Goal: Transaction & Acquisition: Purchase product/service

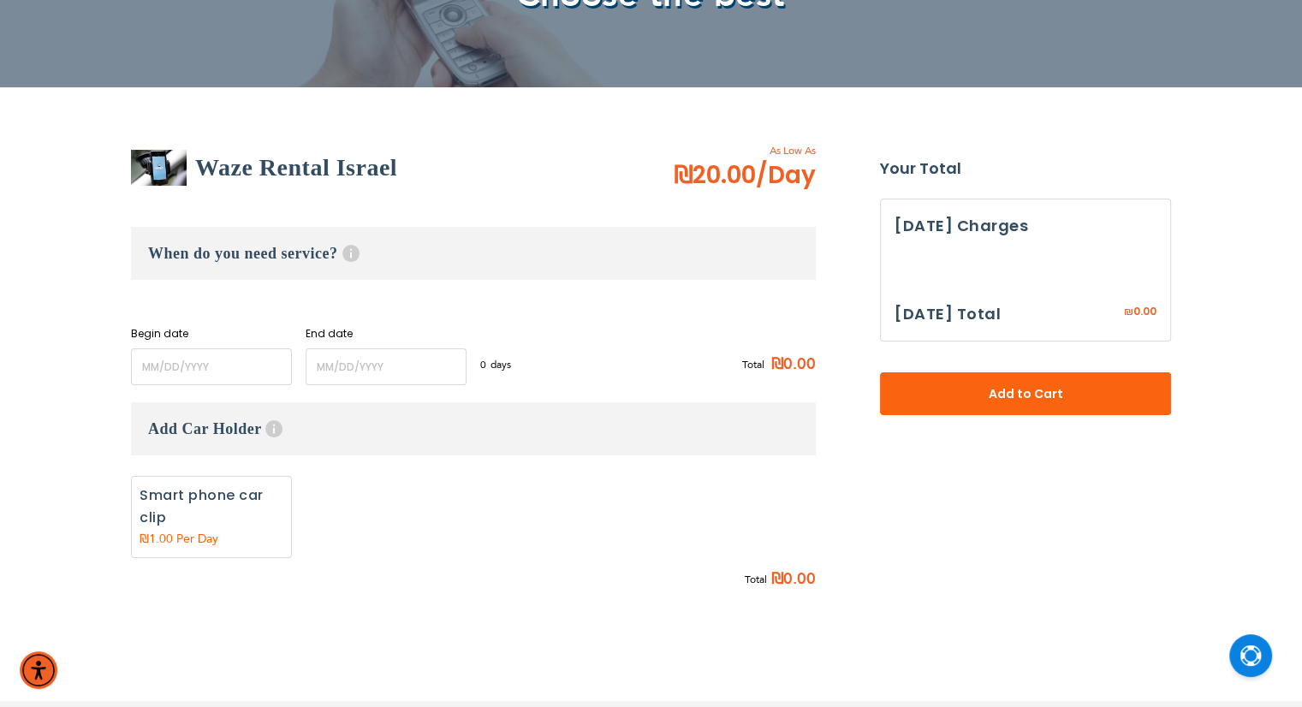
scroll to position [152, 0]
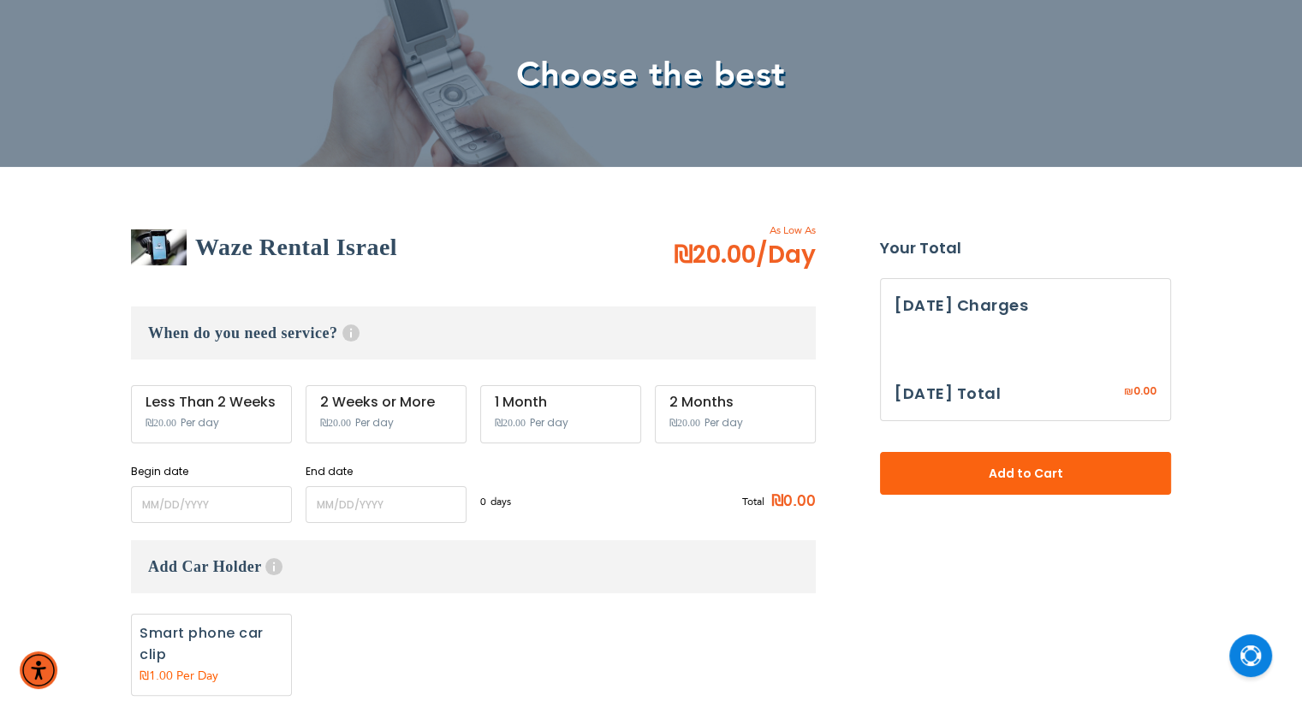
click at [188, 359] on div "When do you need service? Help Service starts at 12 AM of the start date and en…" at bounding box center [473, 414] width 685 height 216
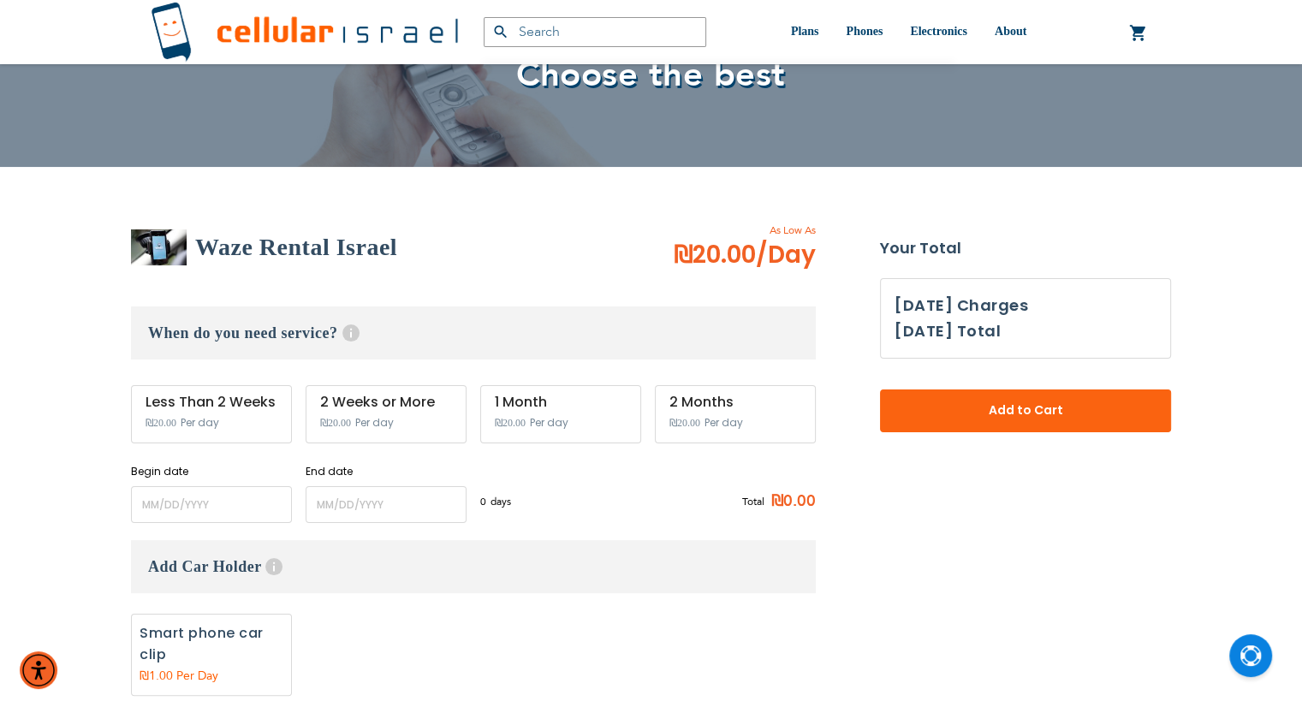
click at [264, 425] on div "Less Than 2 Weeks ₪20.00 Per day" at bounding box center [211, 414] width 161 height 58
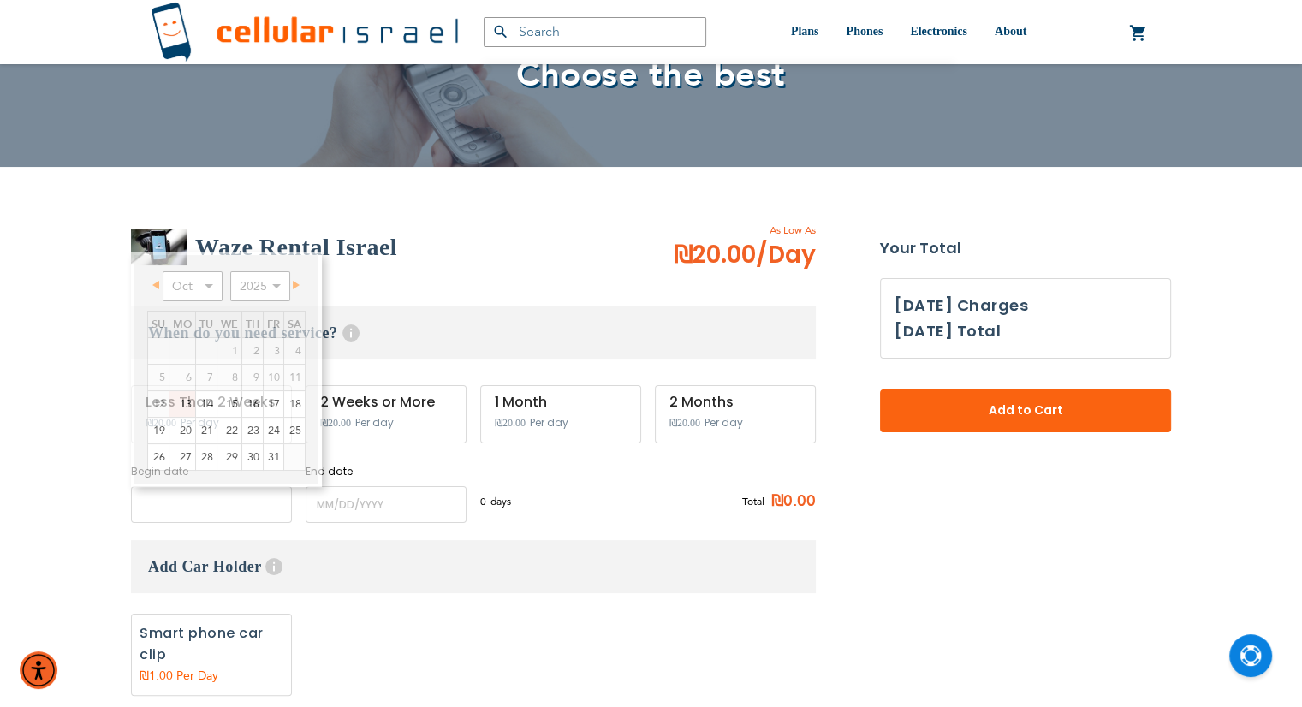
click at [229, 512] on input "name" at bounding box center [211, 504] width 161 height 37
click at [157, 435] on link "19" at bounding box center [158, 431] width 21 height 26
type input "[DATE]"
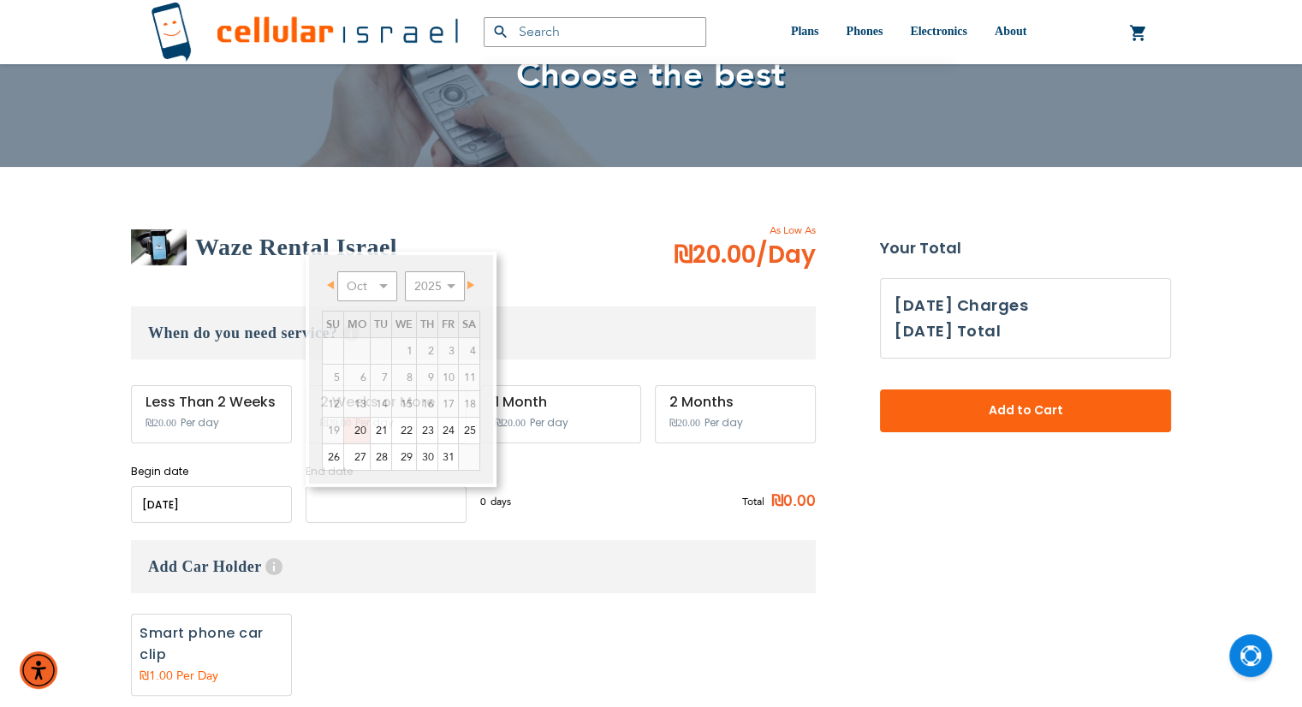
click at [340, 501] on input "name" at bounding box center [385, 504] width 161 height 37
click at [377, 430] on link "21" at bounding box center [381, 431] width 21 height 26
type input "[DATE]"
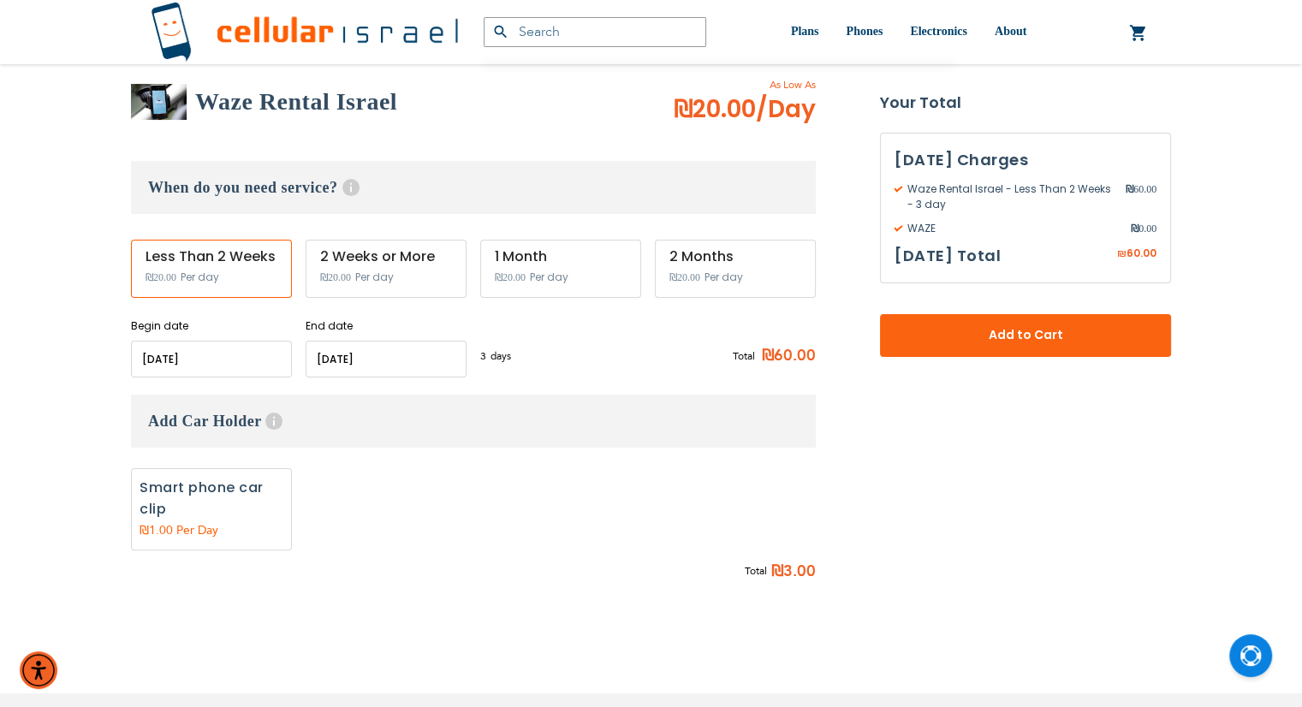
scroll to position [300, 0]
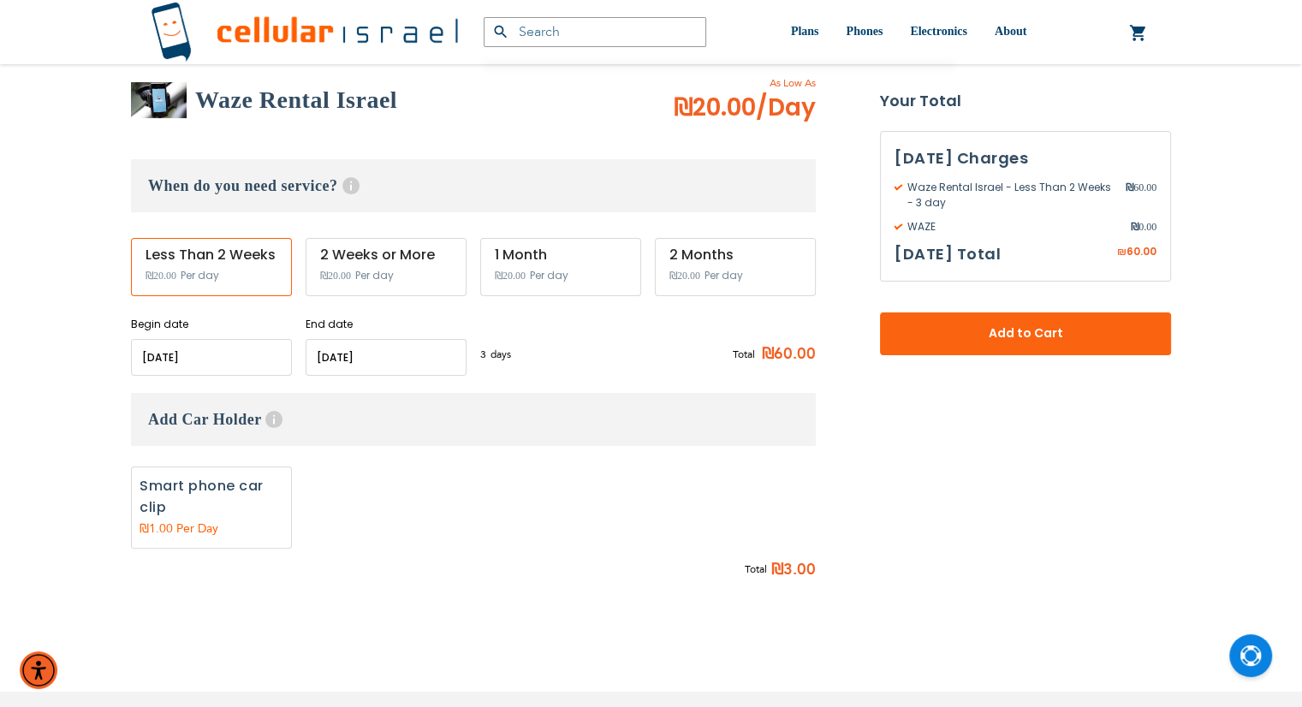
click at [250, 494] on label "Add" at bounding box center [211, 507] width 161 height 82
radio input "true"
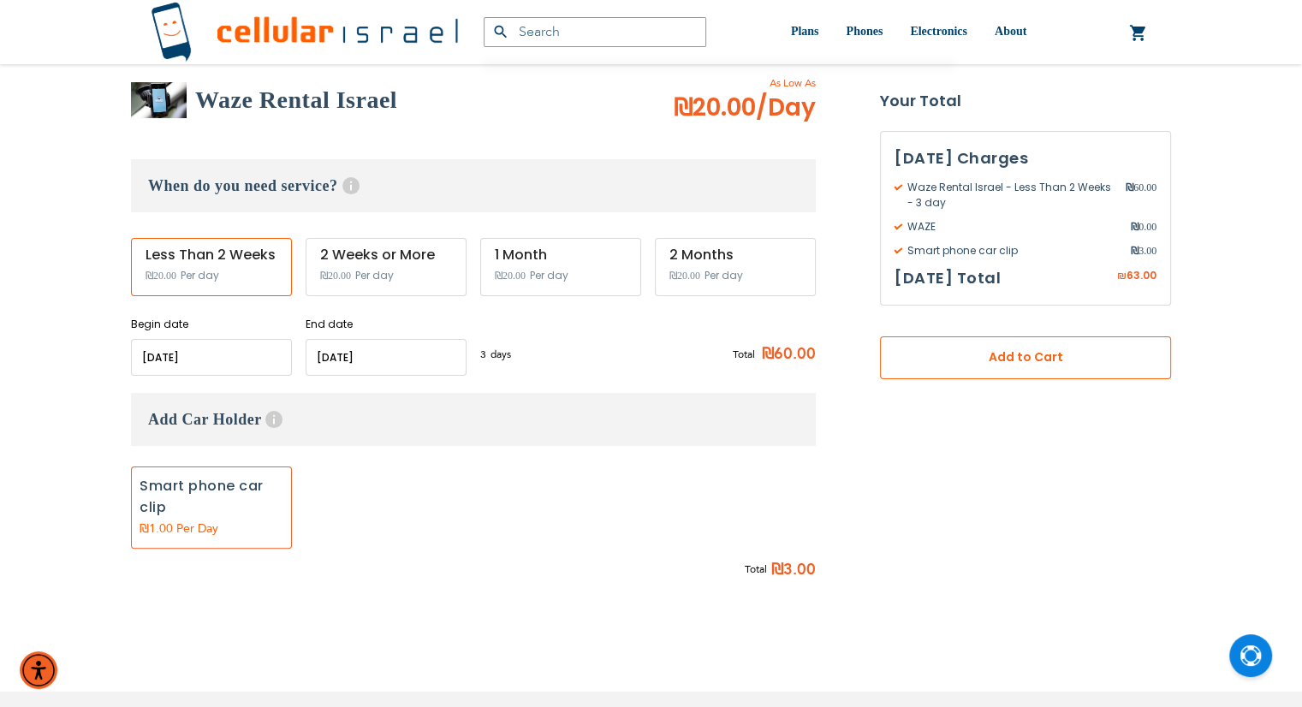
click at [944, 364] on span "Add to Cart" at bounding box center [1025, 357] width 178 height 18
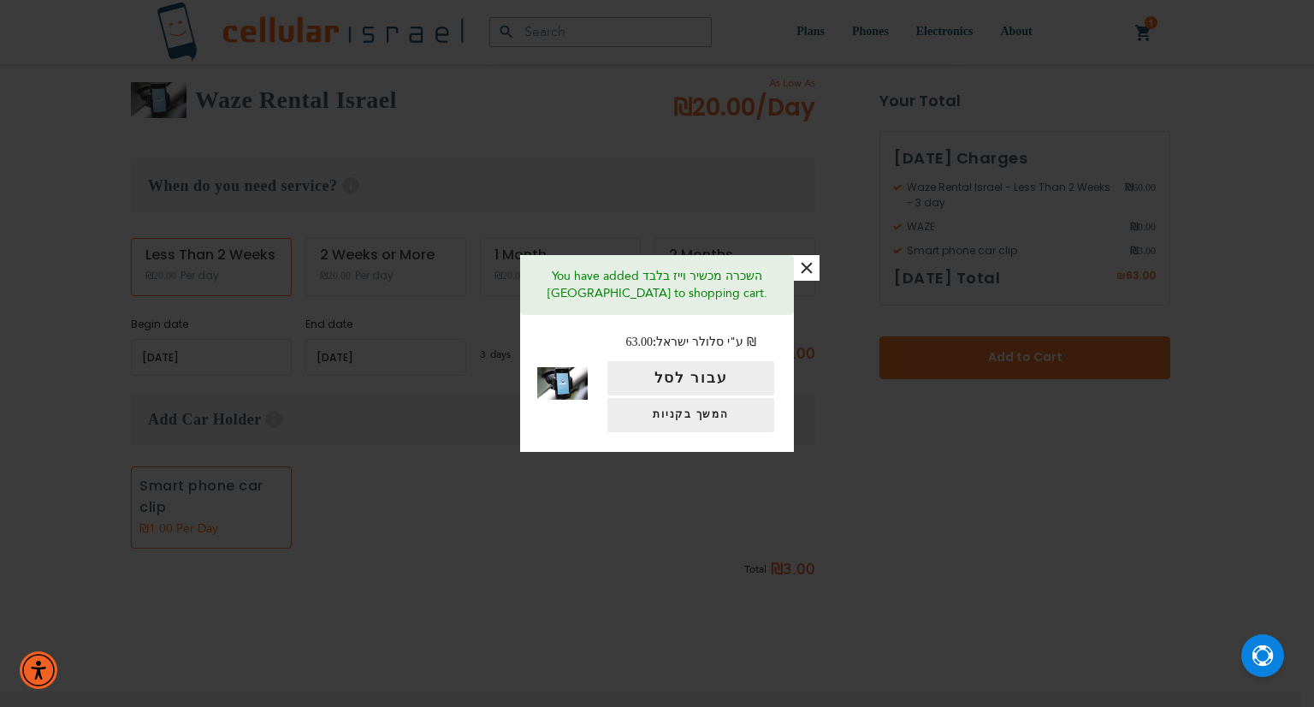
drag, startPoint x: 752, startPoint y: 359, endPoint x: 753, endPoint y: 368, distance: 9.5
click at [753, 368] on div "ע"י סלולר ישראל: ‏63.00 ₪ עבור לסל המשך בקניות" at bounding box center [691, 382] width 172 height 101
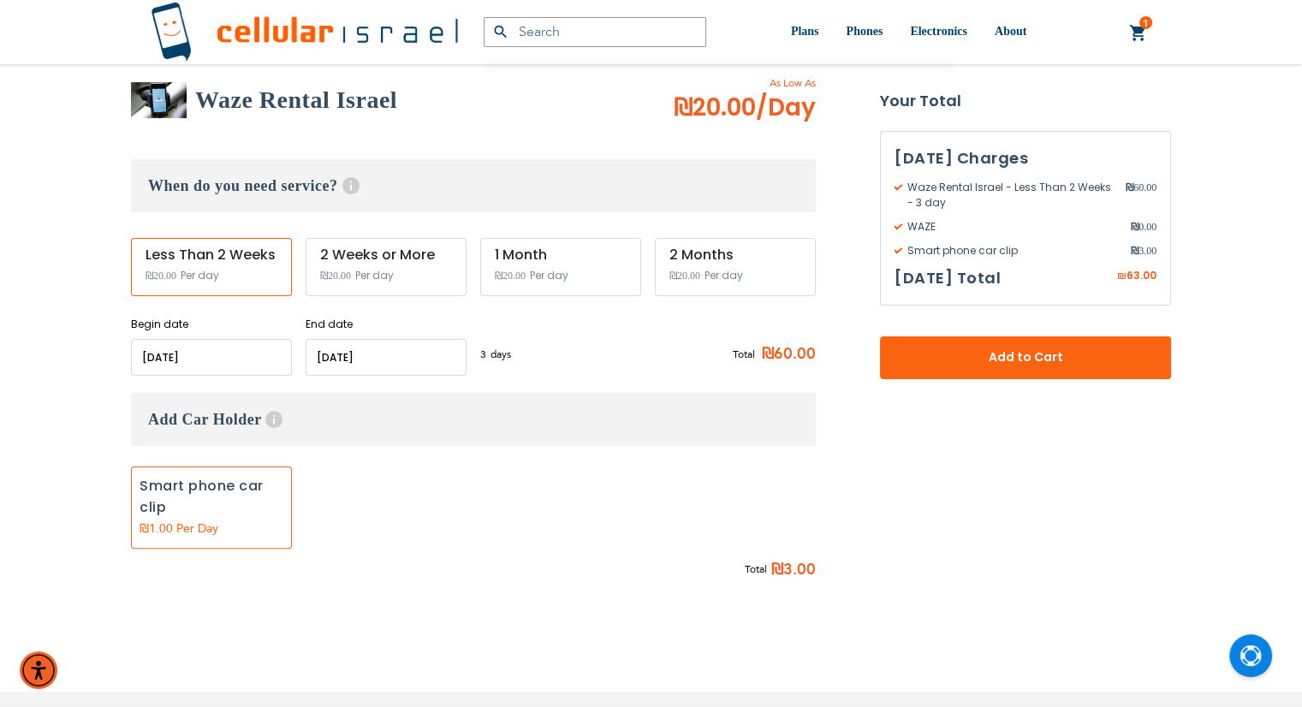
click at [753, 368] on div "Total ₪60.00" at bounding box center [761, 355] width 109 height 42
click at [927, 94] on link "Contact us" at bounding box center [941, 98] width 120 height 17
